Goal: Information Seeking & Learning: Learn about a topic

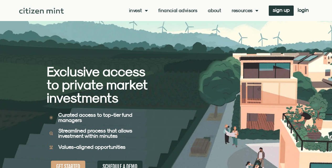
click at [168, 11] on link "Financial Advisors" at bounding box center [177, 10] width 39 height 5
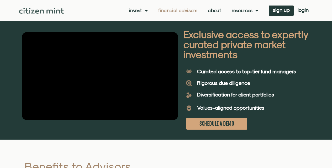
scroll to position [3, 0]
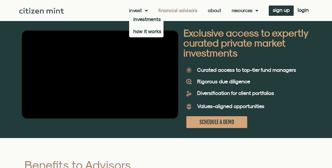
click at [147, 13] on span "Menu" at bounding box center [145, 11] width 6 height 10
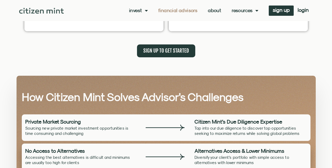
scroll to position [246, 0]
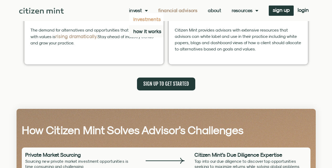
click at [144, 18] on link "investments" at bounding box center [146, 19] width 34 height 12
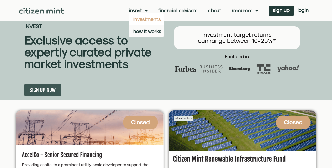
click at [140, 12] on link "Invest" at bounding box center [138, 10] width 19 height 5
click at [173, 12] on link "Financial Advisors" at bounding box center [177, 10] width 39 height 5
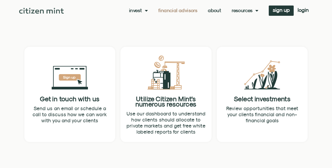
scroll to position [847, 0]
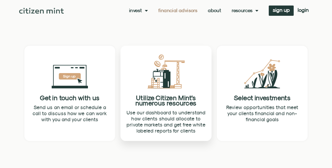
click at [179, 107] on div "Use our dashboard to understand how clients should allocate to private markets …" at bounding box center [166, 122] width 85 height 30
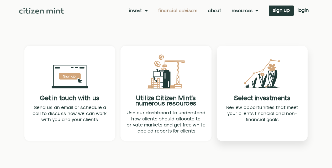
click at [242, 104] on p "Review opportunities that meet your clients financial and non-financial goals" at bounding box center [263, 113] width 80 height 18
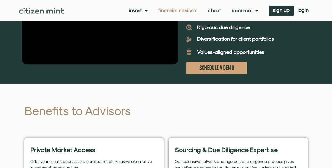
scroll to position [0, 0]
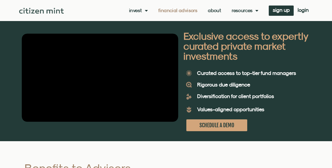
click at [215, 13] on link "About" at bounding box center [214, 10] width 13 height 5
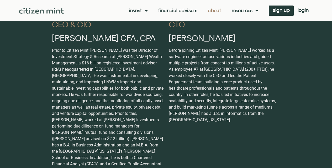
scroll to position [337, 0]
